Goal: Transaction & Acquisition: Subscribe to service/newsletter

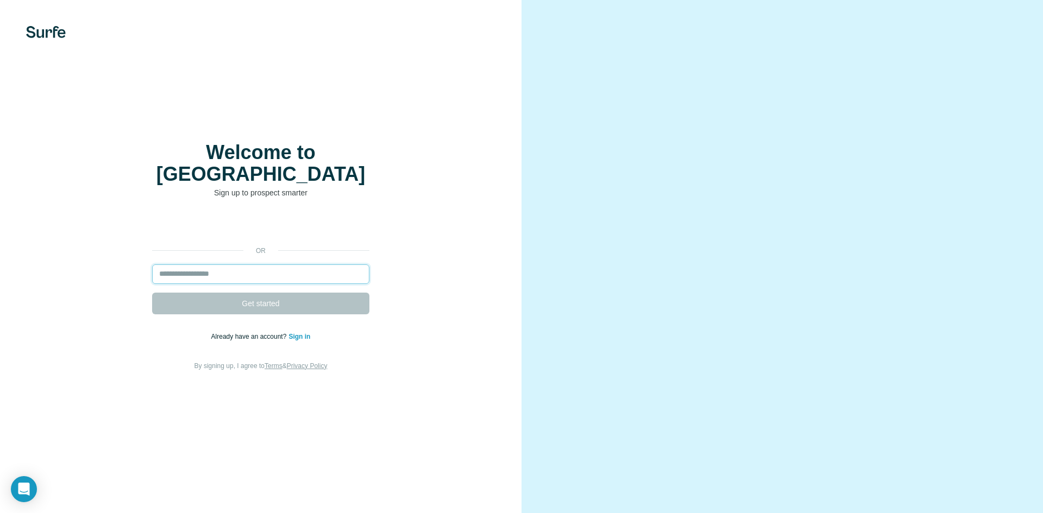
click at [317, 264] on input "email" at bounding box center [260, 274] width 217 height 20
click at [319, 264] on input "email" at bounding box center [260, 274] width 217 height 20
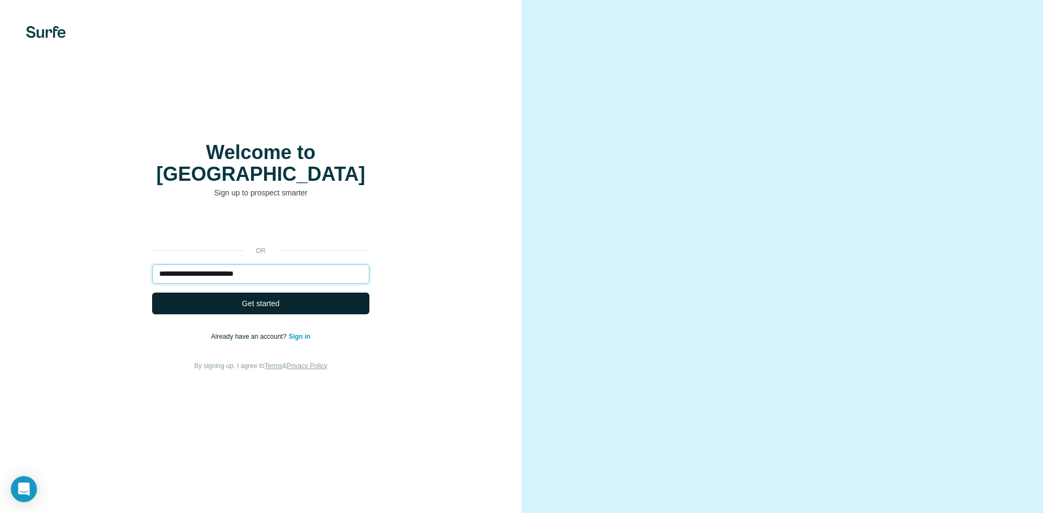
type input "**********"
click at [309, 293] on button "Get started" at bounding box center [260, 304] width 217 height 22
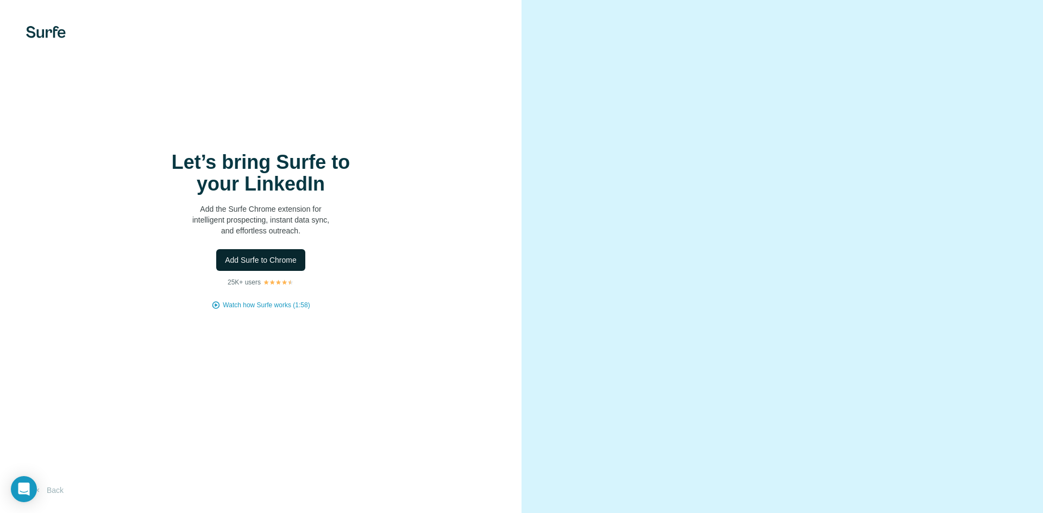
click at [287, 256] on span "Add Surfe to Chrome" at bounding box center [261, 260] width 72 height 11
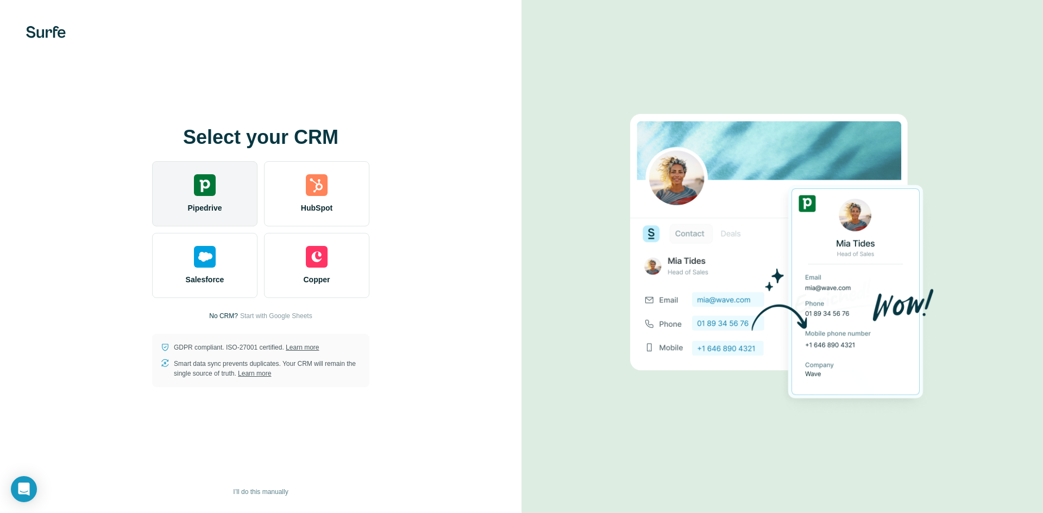
click at [225, 206] on div "Pipedrive" at bounding box center [204, 193] width 105 height 65
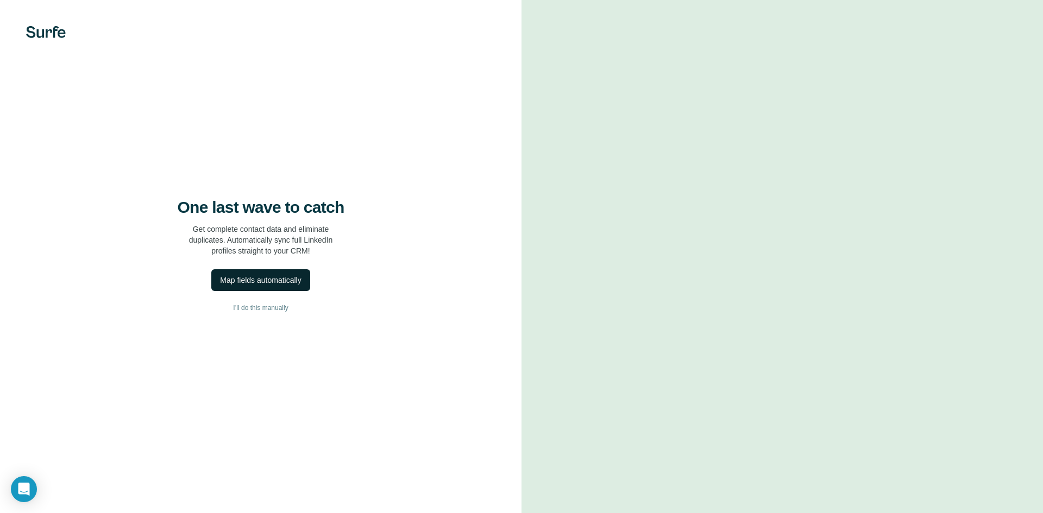
click at [285, 288] on button "Map fields automatically" at bounding box center [260, 280] width 98 height 22
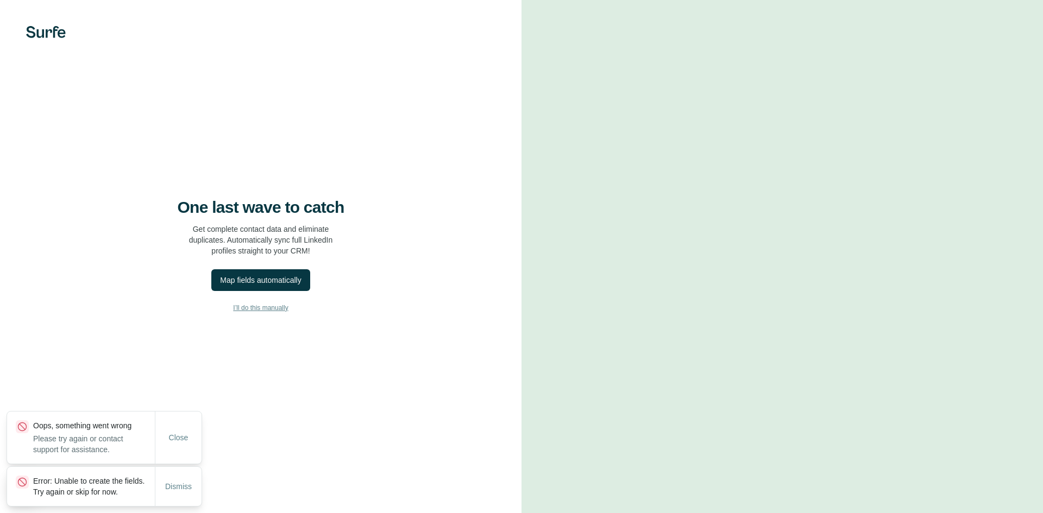
click at [276, 311] on span "I’ll do this manually" at bounding box center [260, 308] width 55 height 10
